Goal: Task Accomplishment & Management: Manage account settings

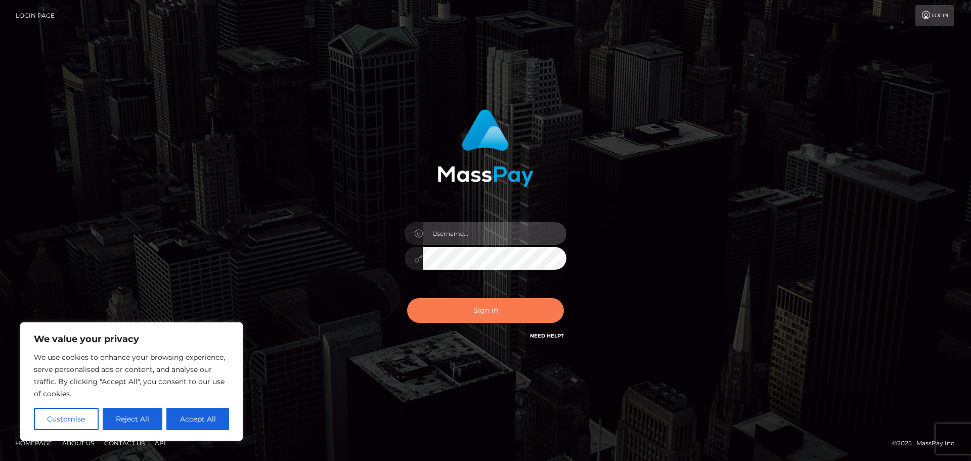
type input "Shany.Luminary"
click at [511, 317] on button "Sign in" at bounding box center [485, 310] width 157 height 25
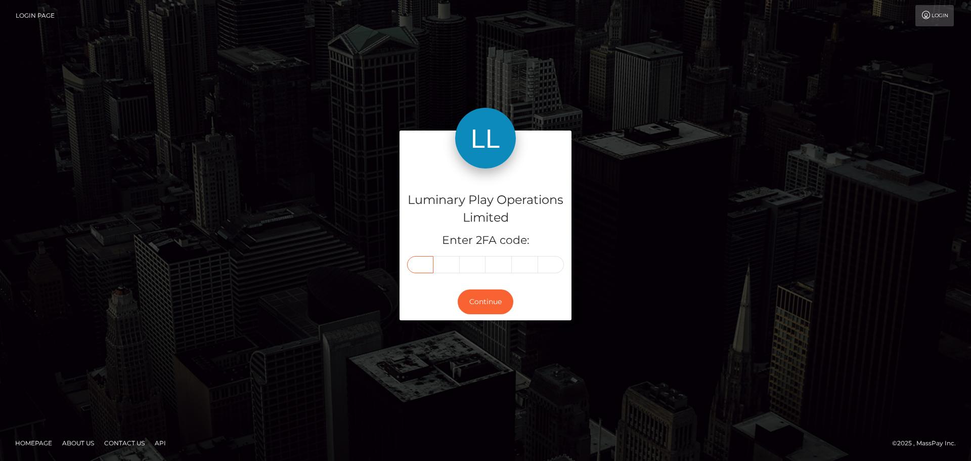
click at [424, 263] on input "text" at bounding box center [420, 264] width 26 height 17
type input "3"
type input "9"
type input "6"
type input "7"
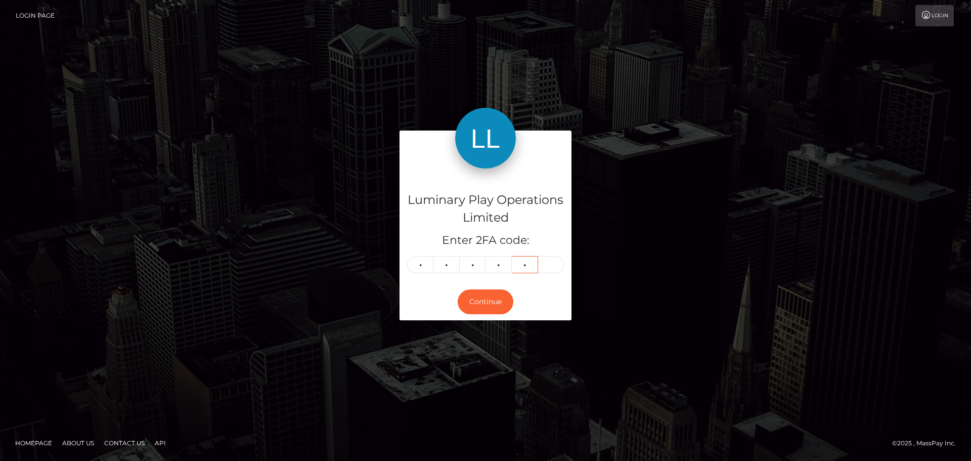
type input "7"
type input "0"
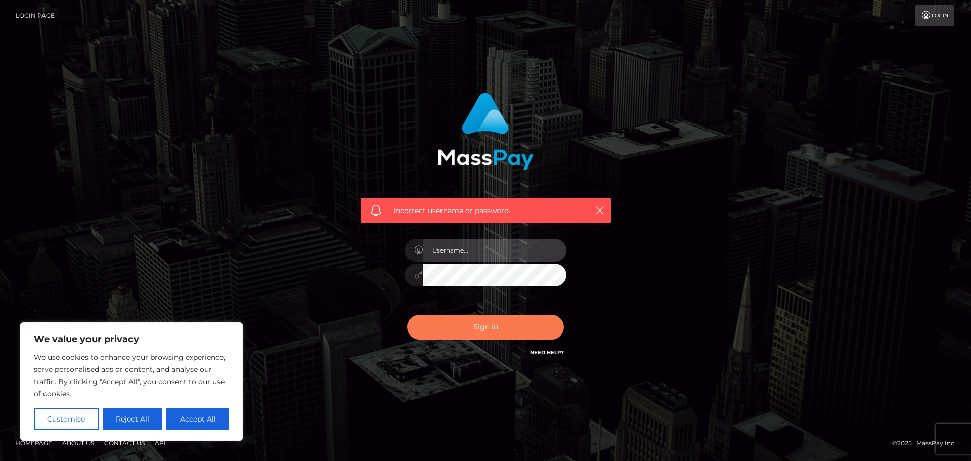
type input "Shany.Luminary"
click at [461, 327] on button "Sign in" at bounding box center [485, 327] width 157 height 25
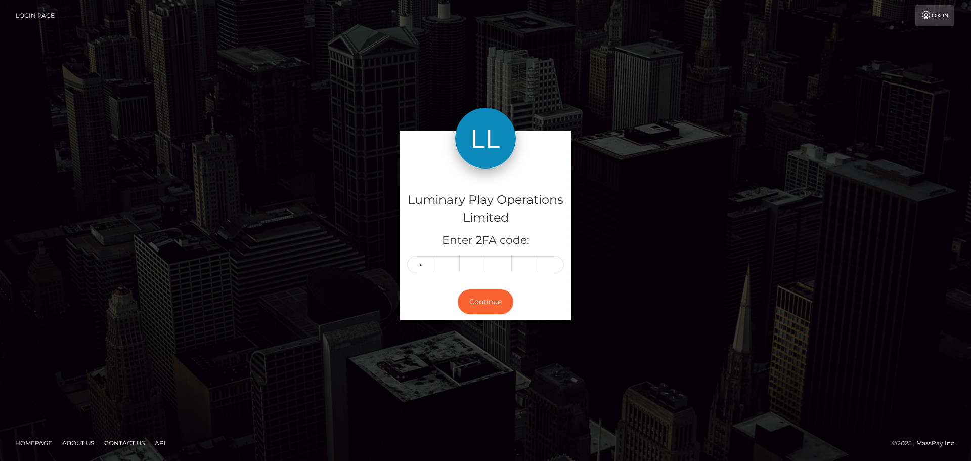
type input "3"
type input "9"
type input "6"
type input "7"
type input "0"
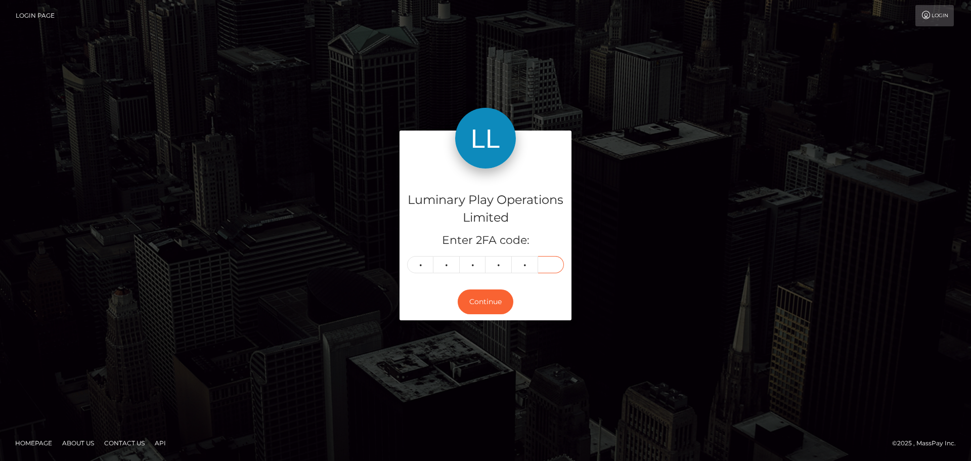
type input "0"
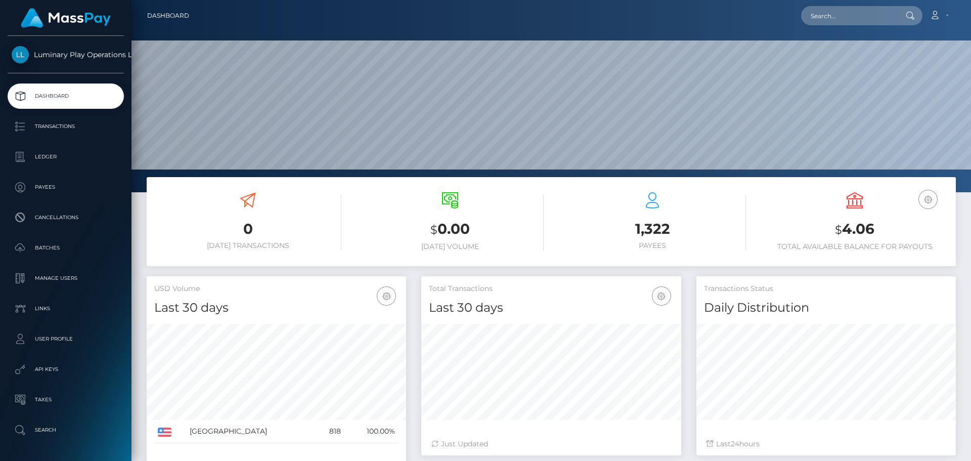
scroll to position [180, 260]
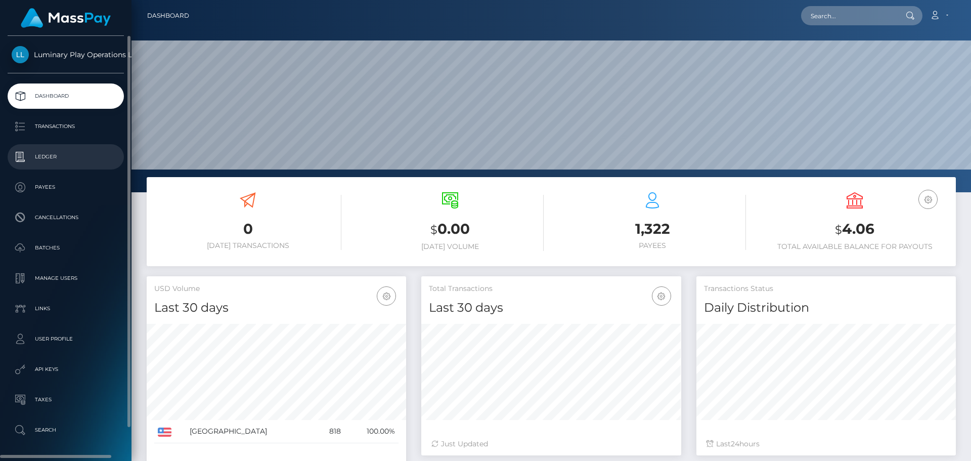
click at [33, 158] on p "Ledger" at bounding box center [66, 156] width 108 height 15
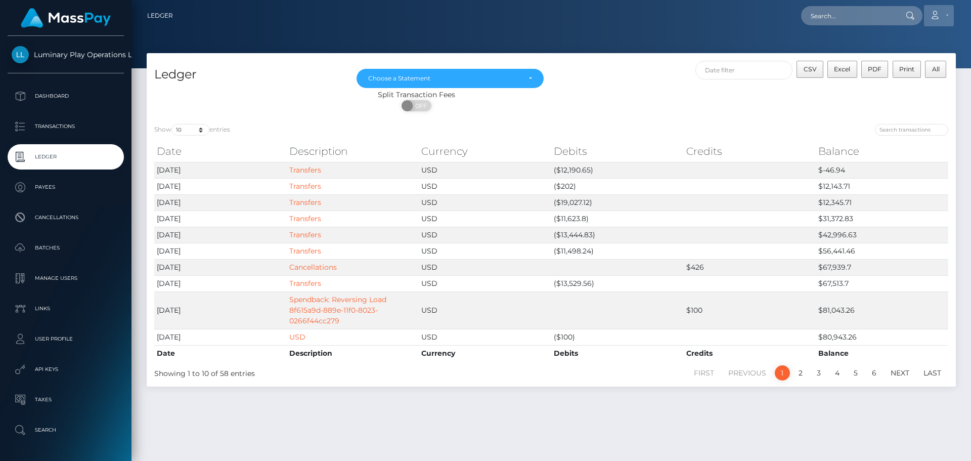
click at [942, 16] on link "Account" at bounding box center [939, 15] width 30 height 21
click at [892, 63] on link "Logout" at bounding box center [915, 65] width 81 height 19
